Goal: Task Accomplishment & Management: Use online tool/utility

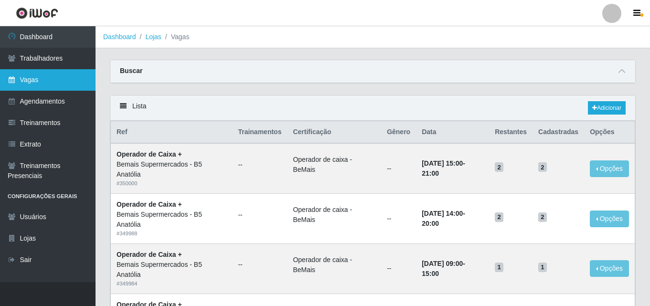
click at [41, 82] on link "Vagas" at bounding box center [48, 80] width 96 height 22
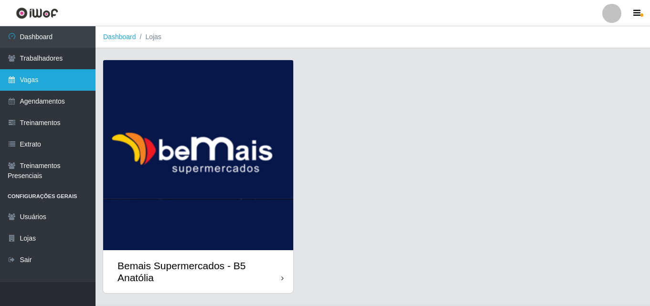
click at [41, 81] on link "Vagas" at bounding box center [48, 80] width 96 height 22
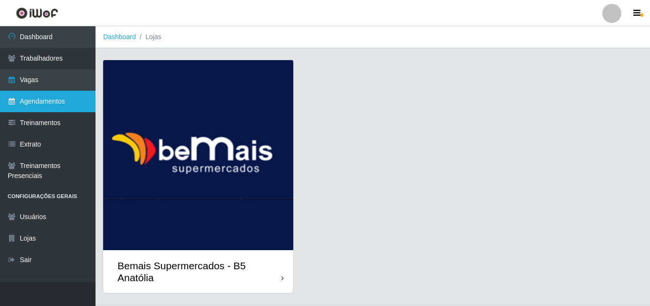
click at [47, 102] on link "Agendamentos" at bounding box center [48, 102] width 96 height 22
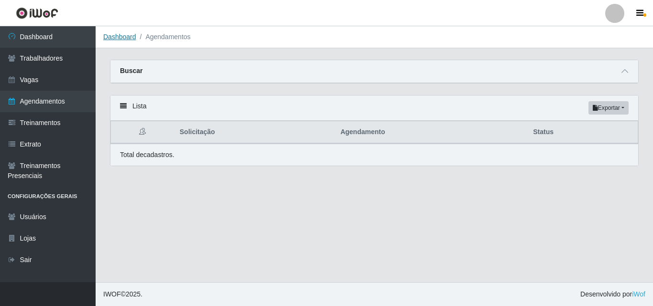
click at [129, 40] on link "Dashboard" at bounding box center [119, 37] width 33 height 8
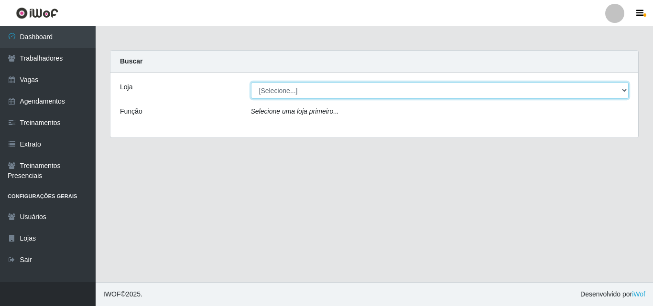
click at [623, 91] on select "[Selecione...] Bemais Supermercados - B5 Anatólia" at bounding box center [440, 90] width 378 height 17
select select "405"
click at [251, 82] on select "[Selecione...] Bemais Supermercados - B5 Anatólia" at bounding box center [440, 90] width 378 height 17
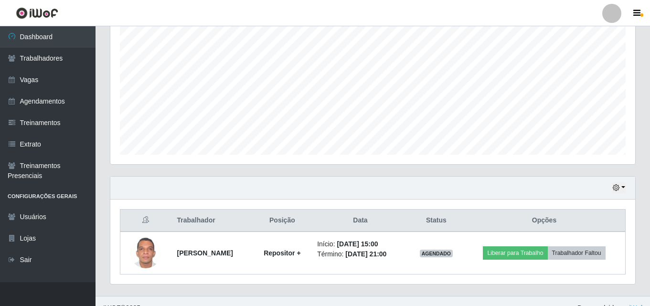
scroll to position [201, 0]
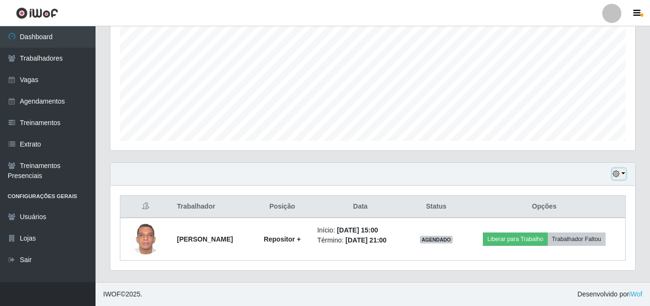
click at [622, 173] on button "button" at bounding box center [619, 174] width 13 height 11
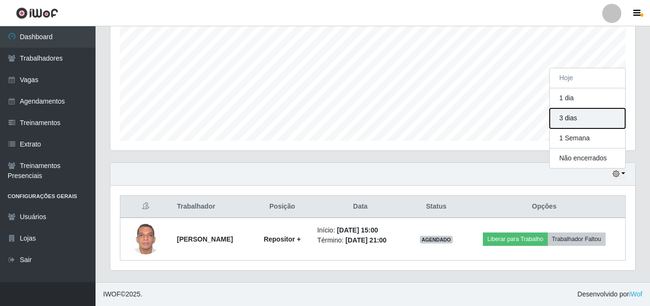
click at [572, 121] on button "3 dias" at bounding box center [588, 118] width 76 height 20
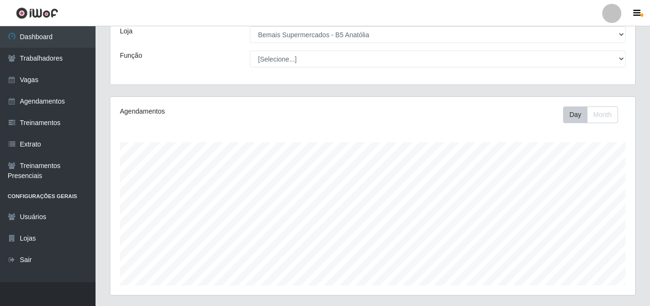
scroll to position [0, 0]
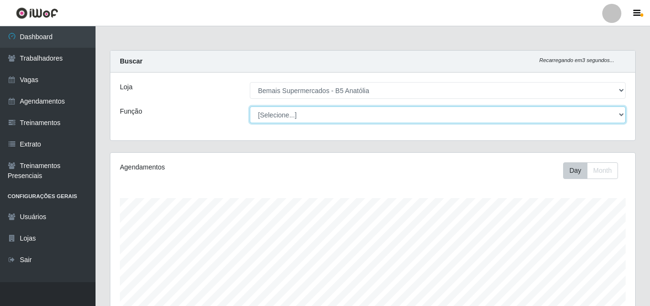
drag, startPoint x: 622, startPoint y: 114, endPoint x: 615, endPoint y: 117, distance: 7.5
click at [622, 114] on select "[Selecione...] ASG ASG + ASG ++ Auxiliar de Estacionamento Auxiliar de Estacion…" at bounding box center [438, 115] width 376 height 17
click at [250, 107] on select "[Selecione...] ASG ASG + ASG ++ Auxiliar de Estacionamento Auxiliar de Estacion…" at bounding box center [438, 115] width 376 height 17
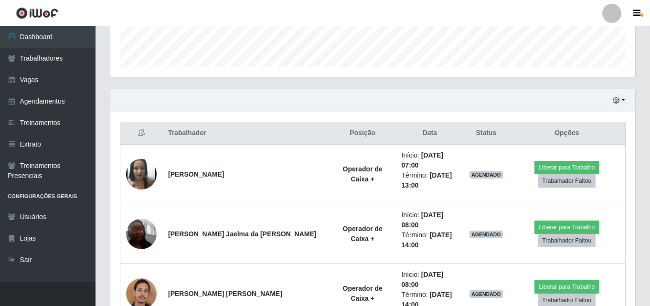
scroll to position [269, 0]
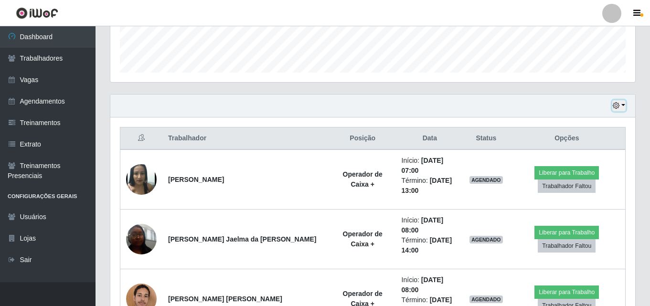
click at [623, 105] on button "button" at bounding box center [619, 105] width 13 height 11
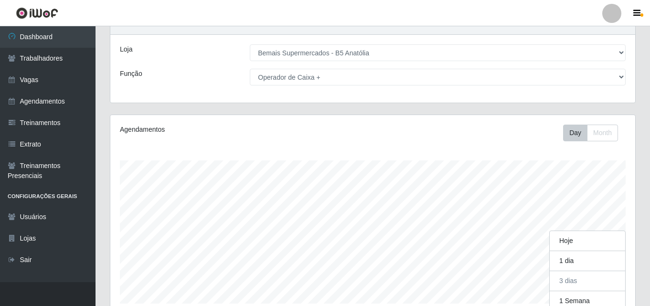
scroll to position [0, 0]
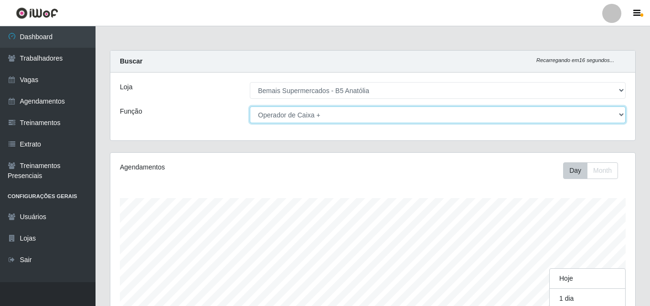
click at [620, 116] on select "[Selecione...] ASG ASG + ASG ++ Auxiliar de Estacionamento Auxiliar de Estacion…" at bounding box center [438, 115] width 376 height 17
click at [250, 107] on select "[Selecione...] ASG ASG + ASG ++ Auxiliar de Estacionamento Auxiliar de Estacion…" at bounding box center [438, 115] width 376 height 17
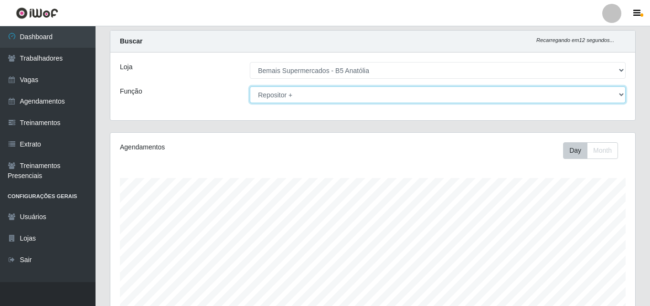
scroll to position [15, 0]
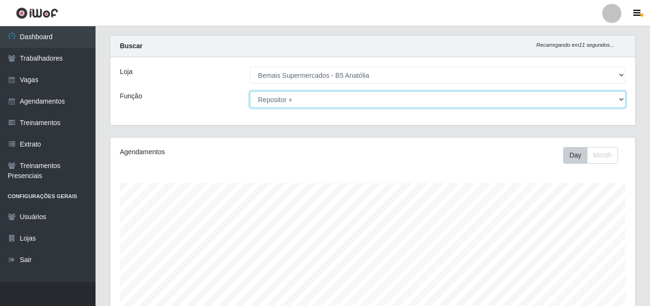
click at [621, 101] on select "[Selecione...] ASG ASG + ASG ++ Auxiliar de Estacionamento Auxiliar de Estacion…" at bounding box center [438, 99] width 376 height 17
click at [250, 91] on select "[Selecione...] ASG ASG + ASG ++ Auxiliar de Estacionamento Auxiliar de Estacion…" at bounding box center [438, 99] width 376 height 17
drag, startPoint x: 621, startPoint y: 100, endPoint x: 590, endPoint y: 108, distance: 31.4
click at [621, 100] on select "[Selecione...] ASG ASG + ASG ++ Auxiliar de Estacionamento Auxiliar de Estacion…" at bounding box center [438, 99] width 376 height 17
click at [250, 91] on select "[Selecione...] ASG ASG + ASG ++ Auxiliar de Estacionamento Auxiliar de Estacion…" at bounding box center [438, 99] width 376 height 17
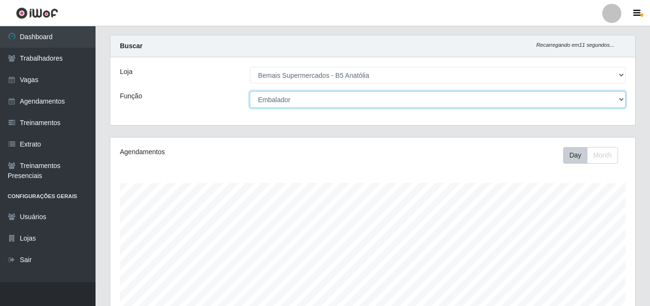
drag, startPoint x: 623, startPoint y: 101, endPoint x: 609, endPoint y: 106, distance: 14.2
click at [622, 101] on select "[Selecione...] ASG ASG + ASG ++ Auxiliar de Estacionamento Auxiliar de Estacion…" at bounding box center [438, 99] width 376 height 17
select select "70"
click at [250, 91] on select "[Selecione...] ASG ASG + ASG ++ Auxiliar de Estacionamento Auxiliar de Estacion…" at bounding box center [438, 99] width 376 height 17
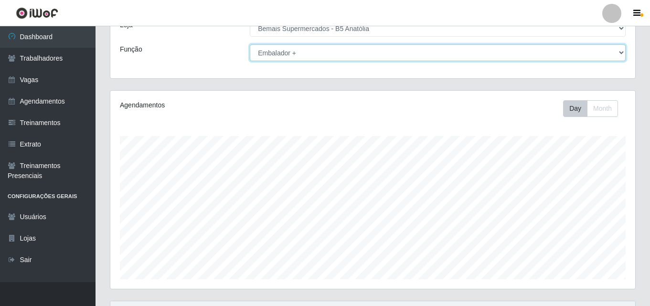
scroll to position [243, 0]
